Goal: Navigation & Orientation: Go to known website

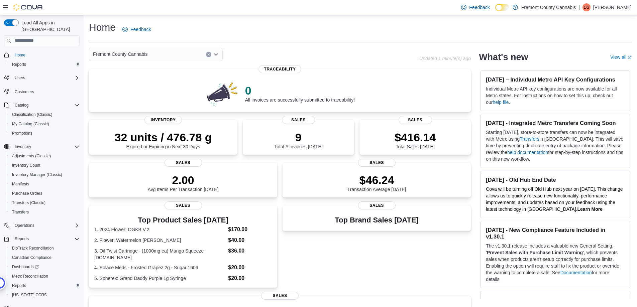
click at [608, 4] on p "[PERSON_NAME]" at bounding box center [612, 7] width 38 height 8
